Goal: Transaction & Acquisition: Purchase product/service

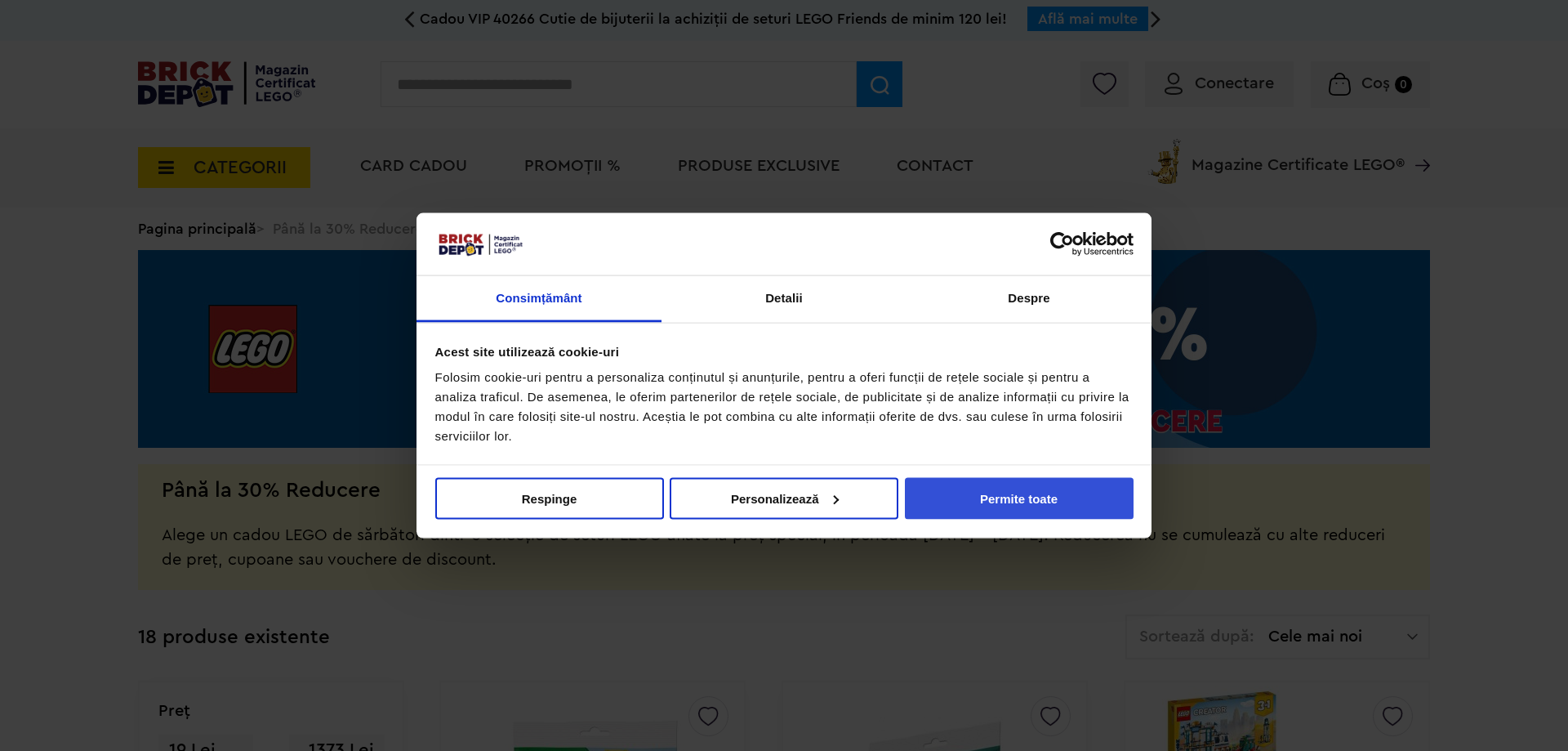
click at [1037, 486] on button "Permite toate" at bounding box center [1019, 497] width 228 height 41
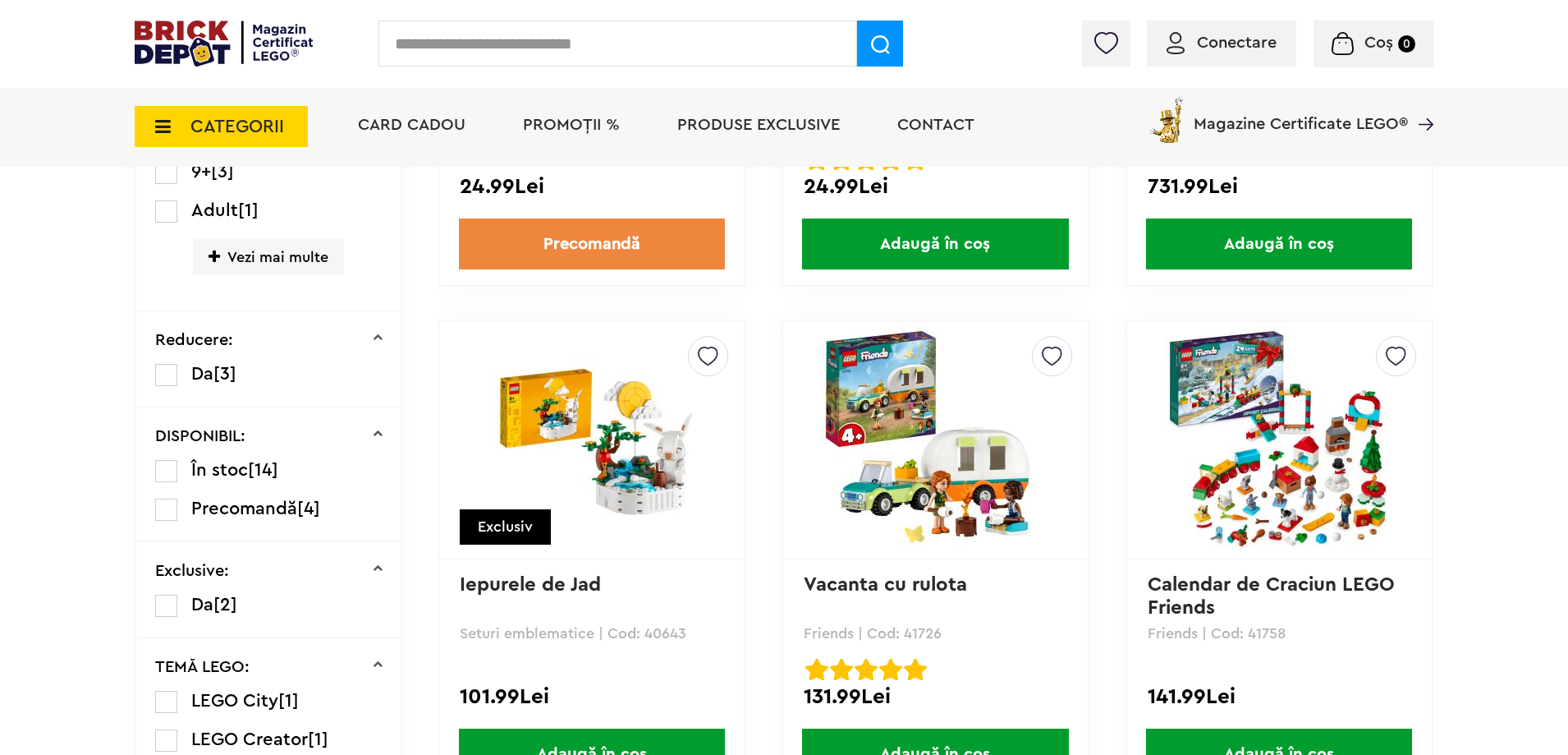
scroll to position [986, 0]
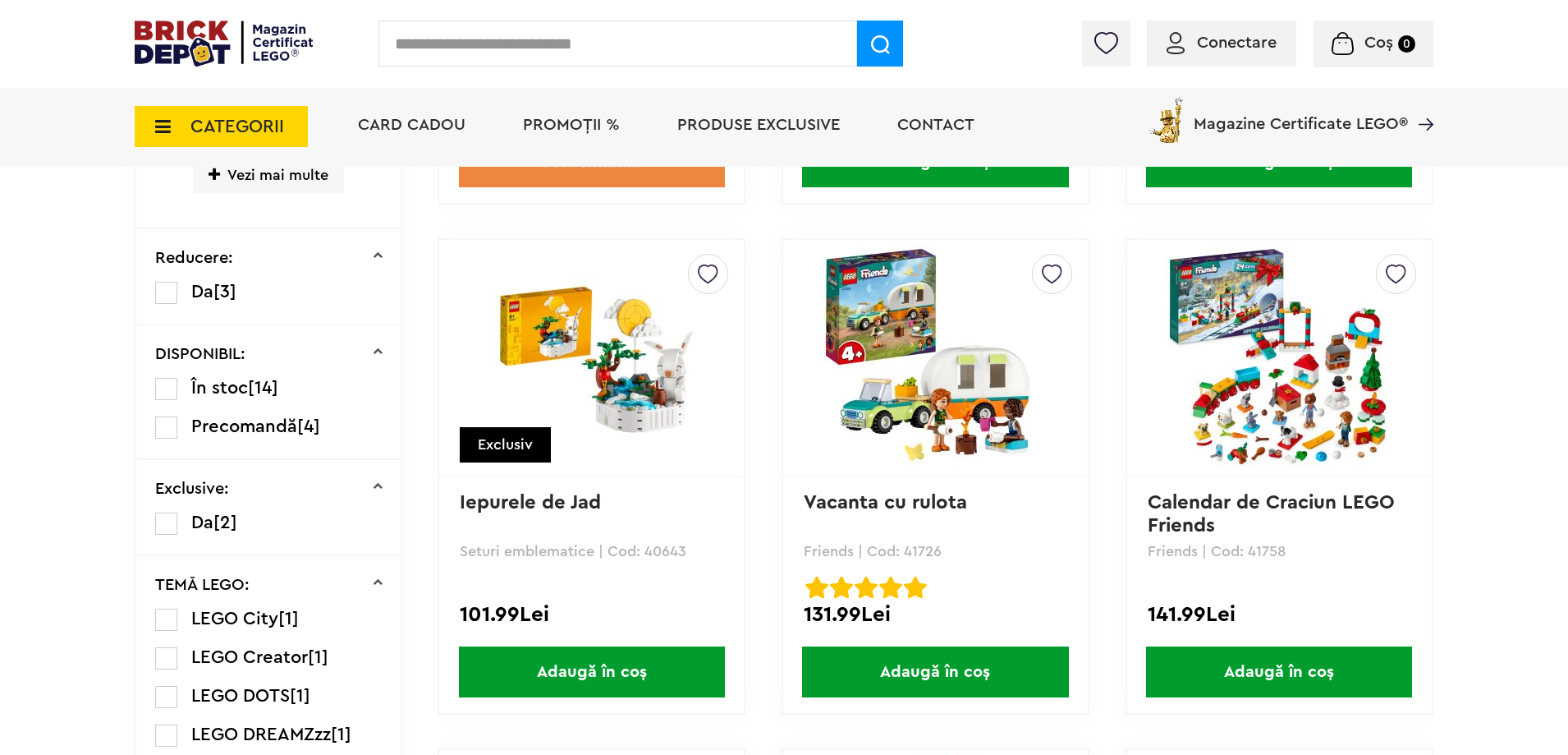
click at [1214, 349] on img at bounding box center [1279, 358] width 230 height 230
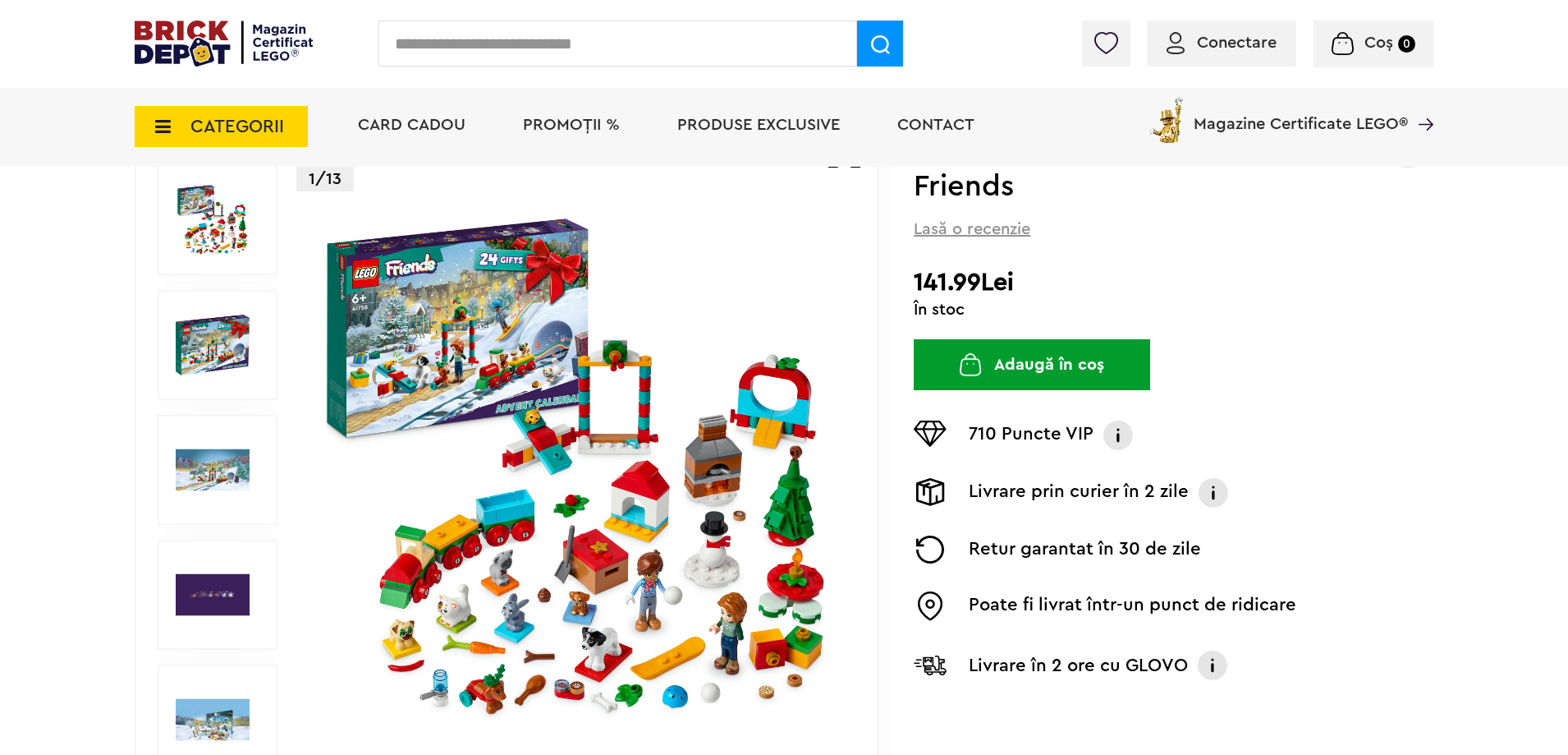
scroll to position [82, 0]
